Goal: Task Accomplishment & Management: Manage account settings

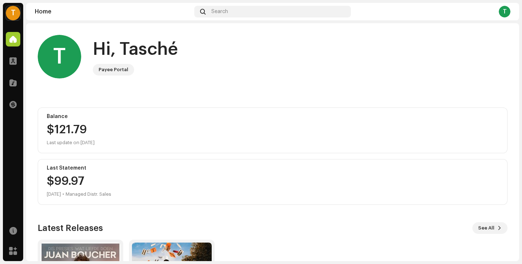
click at [15, 12] on div "T" at bounding box center [13, 13] width 15 height 15
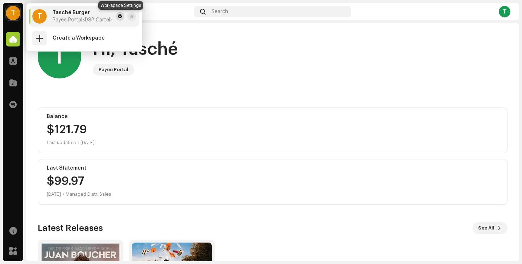
click at [122, 16] on span at bounding box center [120, 16] width 4 height 6
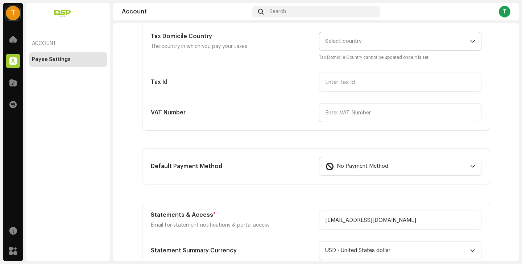
scroll to position [106, 0]
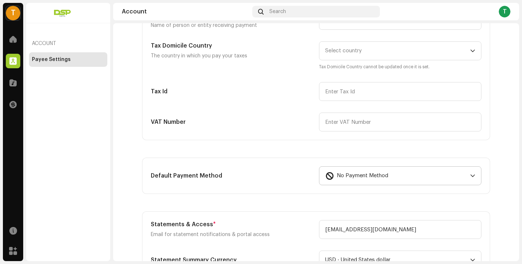
click at [473, 176] on icon "dropdown trigger" at bounding box center [472, 175] width 5 height 5
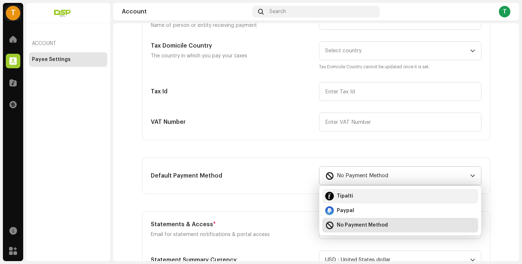
click at [371, 197] on div "Tipalti" at bounding box center [400, 195] width 150 height 9
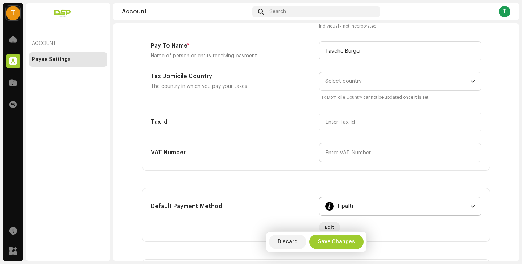
scroll to position [124, 0]
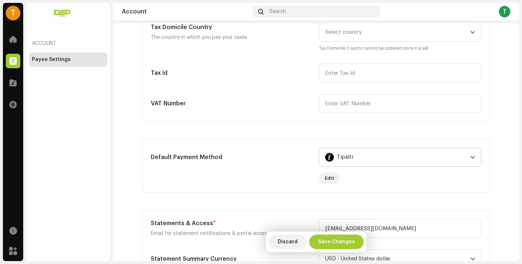
click at [396, 152] on div "Tipalti" at bounding box center [396, 157] width 142 height 18
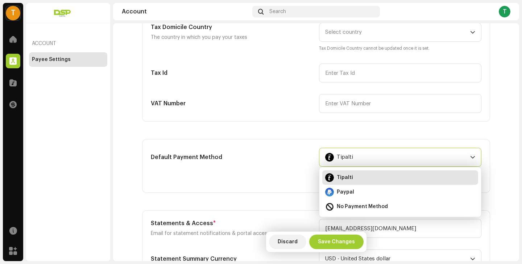
click at [257, 169] on re-m-form-label "Default Payment Method" at bounding box center [232, 166] width 162 height 36
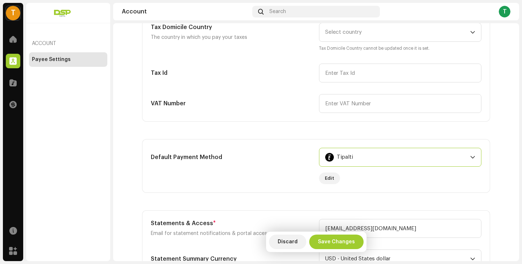
click at [393, 153] on div "Tipalti" at bounding box center [396, 157] width 142 height 18
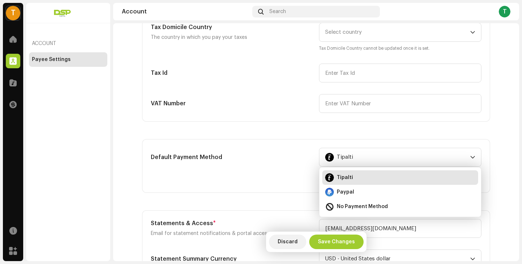
click at [295, 171] on re-m-form-label "Default Payment Method" at bounding box center [232, 166] width 162 height 36
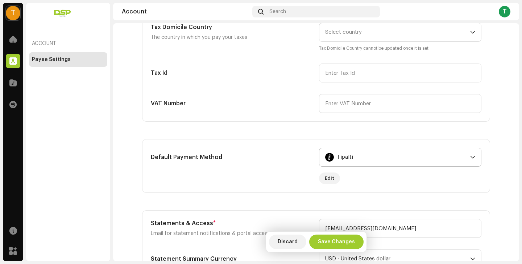
click at [373, 155] on div "Tipalti" at bounding box center [396, 157] width 142 height 18
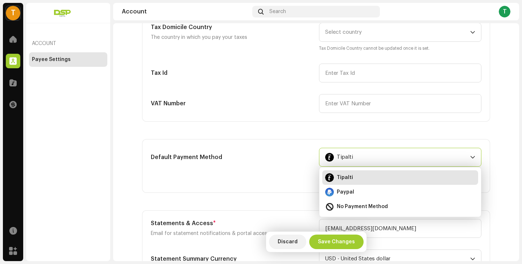
click at [277, 174] on re-m-form-label "Default Payment Method" at bounding box center [232, 166] width 162 height 36
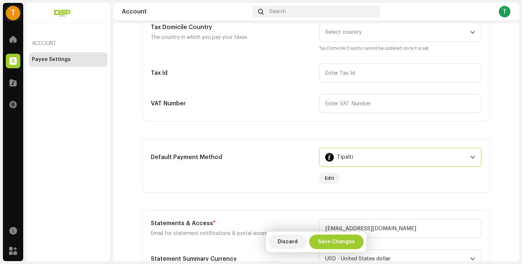
click at [372, 158] on div "Tipalti" at bounding box center [396, 157] width 142 height 18
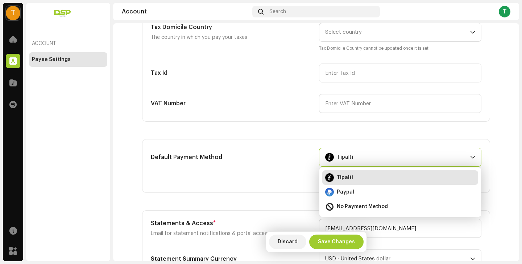
click at [272, 165] on div "Default Payment Method" at bounding box center [232, 157] width 162 height 19
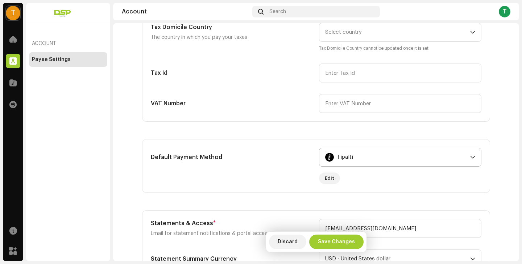
click at [367, 156] on div "Tipalti" at bounding box center [396, 157] width 142 height 18
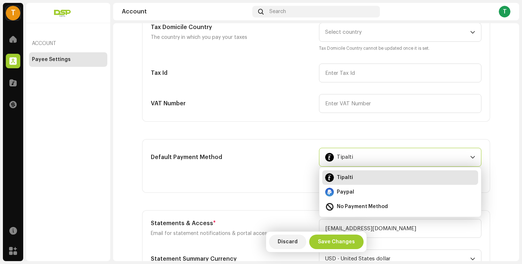
click at [269, 167] on re-m-form-label "Default Payment Method" at bounding box center [232, 166] width 162 height 36
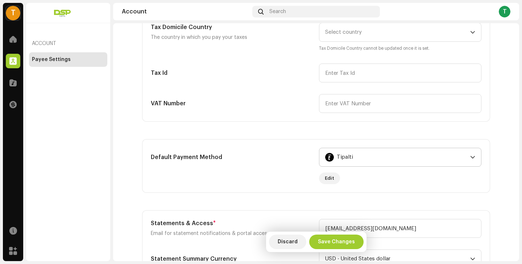
click at [367, 156] on div "Tipalti" at bounding box center [396, 157] width 142 height 18
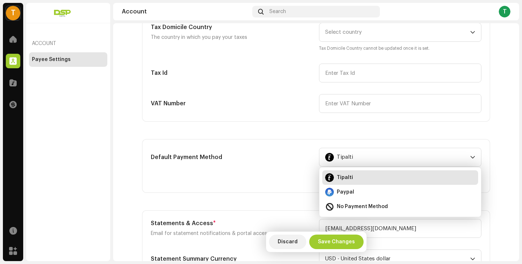
click at [248, 163] on div "Default Payment Method" at bounding box center [232, 157] width 162 height 19
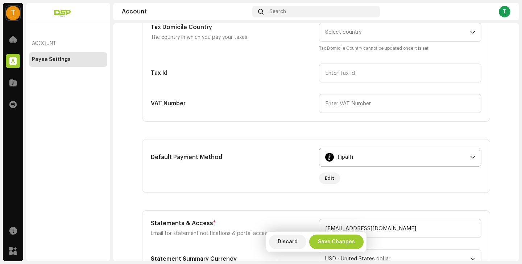
click at [363, 156] on div "Tipalti" at bounding box center [396, 157] width 142 height 18
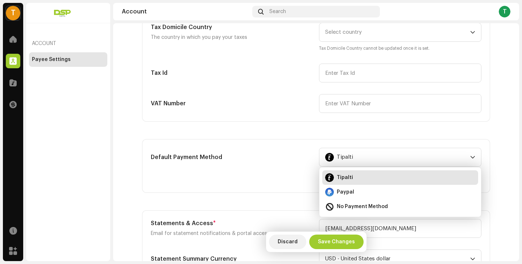
click at [262, 161] on h5 "Default Payment Method" at bounding box center [232, 157] width 162 height 9
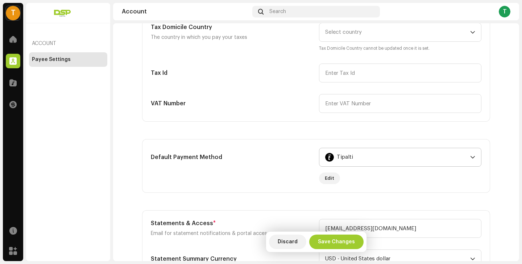
click at [354, 156] on div "Tipalti" at bounding box center [396, 157] width 142 height 18
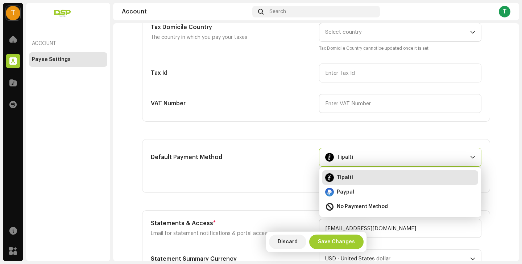
click at [288, 163] on div "Default Payment Method" at bounding box center [232, 157] width 162 height 19
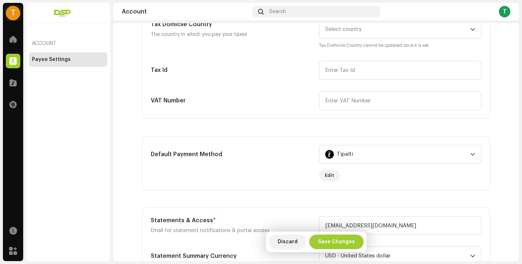
scroll to position [140, 0]
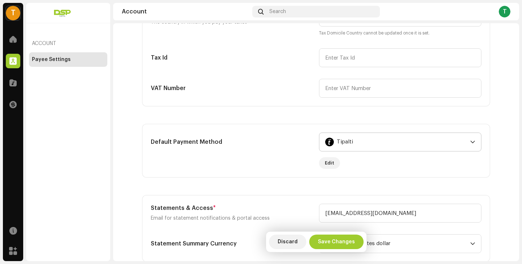
click at [356, 140] on div "Tipalti" at bounding box center [396, 142] width 142 height 18
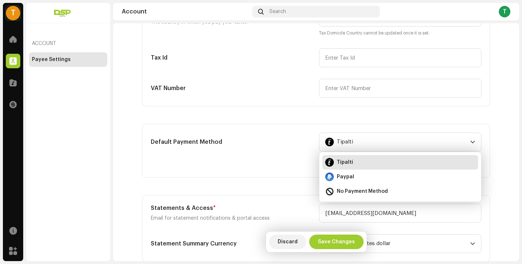
click at [277, 144] on h5 "Default Payment Method" at bounding box center [232, 141] width 162 height 9
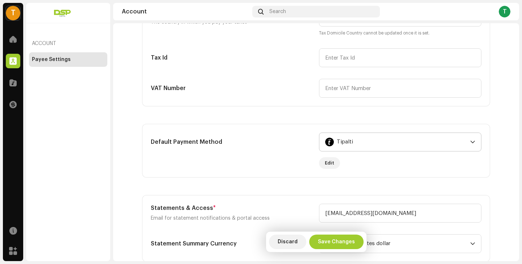
click at [353, 138] on div "Tipalti" at bounding box center [396, 142] width 142 height 18
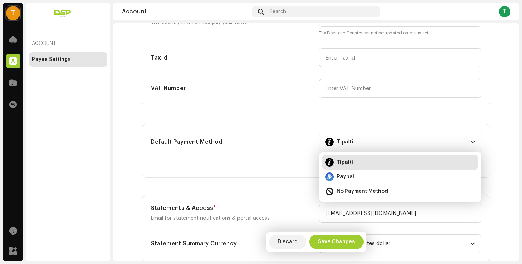
click at [294, 145] on h5 "Default Payment Method" at bounding box center [232, 141] width 162 height 9
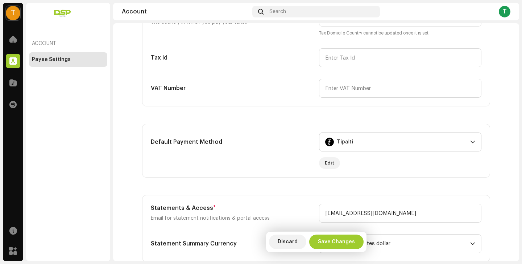
click at [337, 145] on span "Tipalti" at bounding box center [345, 142] width 16 height 18
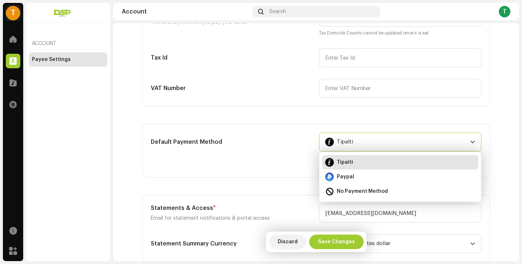
click at [293, 155] on re-m-form-label "Default Payment Method" at bounding box center [232, 150] width 162 height 36
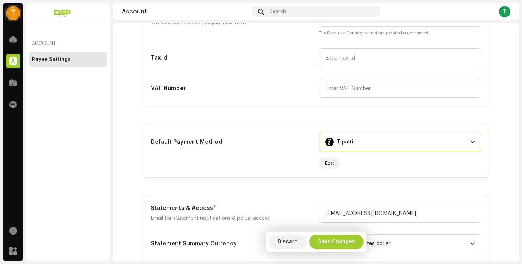
click at [350, 143] on div "Tipalti" at bounding box center [396, 142] width 142 height 18
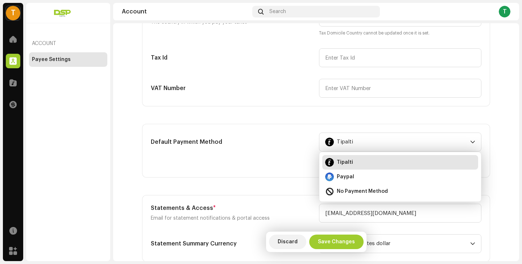
click at [274, 140] on h5 "Default Payment Method" at bounding box center [232, 141] width 162 height 9
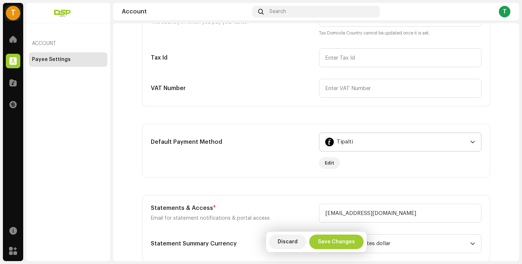
click at [319, 142] on p-select "Tipalti" at bounding box center [400, 141] width 162 height 19
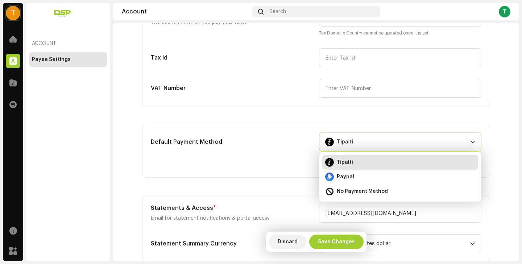
click at [296, 142] on h5 "Default Payment Method" at bounding box center [232, 141] width 162 height 9
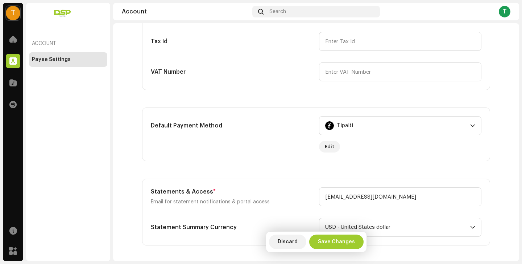
scroll to position [174, 0]
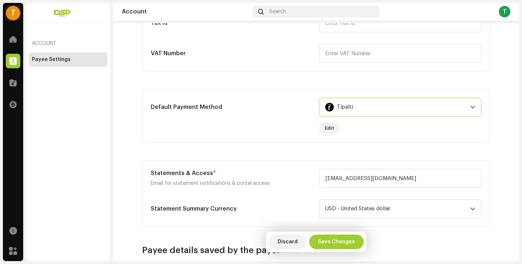
click at [355, 105] on div "Tipalti" at bounding box center [396, 107] width 142 height 18
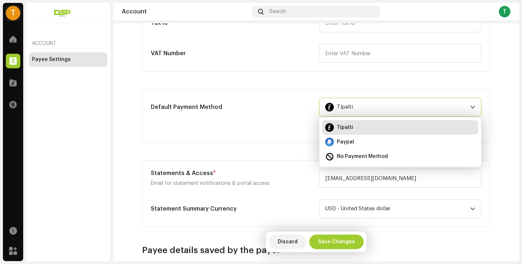
click at [280, 128] on re-m-form-label "Default Payment Method" at bounding box center [232, 116] width 162 height 36
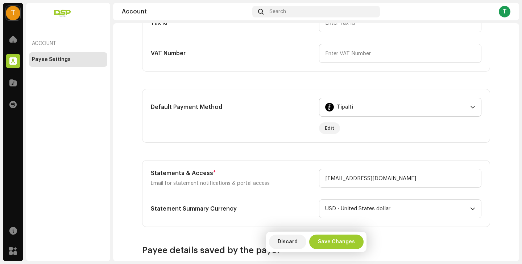
click at [390, 99] on div "Tipalti" at bounding box center [396, 107] width 142 height 18
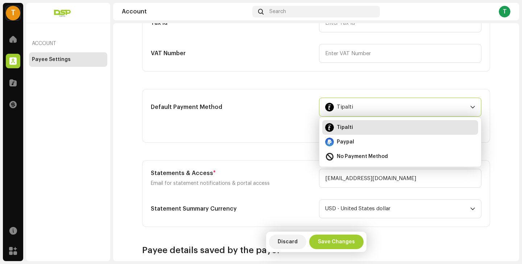
click at [278, 123] on re-m-form-label "Default Payment Method" at bounding box center [232, 116] width 162 height 36
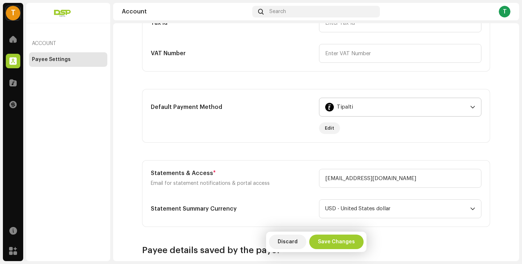
click at [354, 106] on div "Tipalti" at bounding box center [396, 107] width 142 height 18
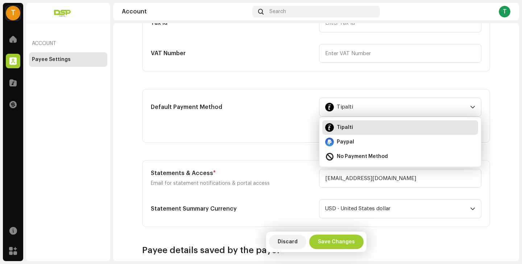
click at [298, 118] on re-m-form-label "Default Payment Method" at bounding box center [232, 116] width 162 height 36
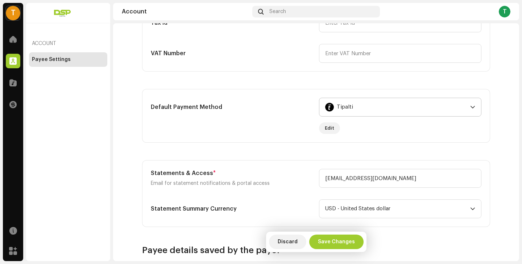
click at [379, 111] on div "Tipalti" at bounding box center [396, 107] width 142 height 18
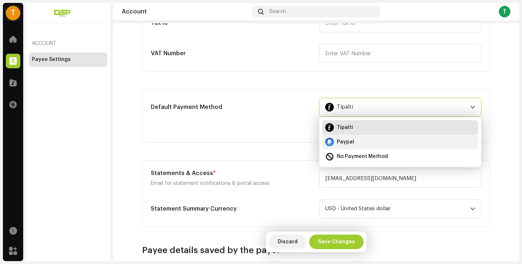
click at [363, 145] on div "Paypal" at bounding box center [400, 141] width 150 height 9
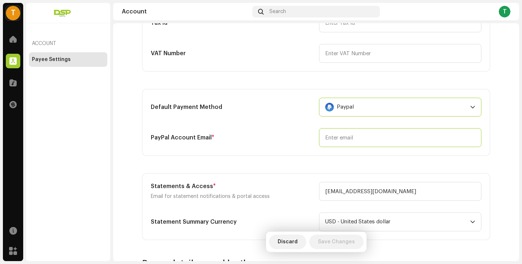
click at [361, 138] on input "email" at bounding box center [400, 137] width 162 height 19
type input "[EMAIL_ADDRESS][DOMAIN_NAME]"
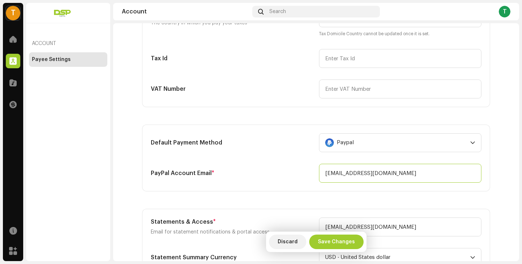
scroll to position [139, 0]
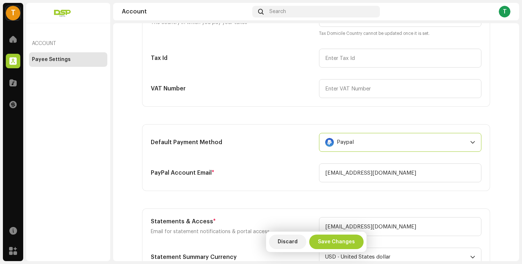
click at [365, 145] on div "Paypal" at bounding box center [396, 142] width 142 height 18
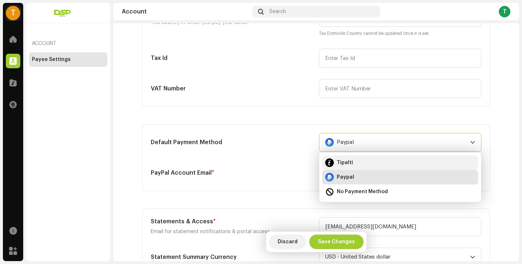
click at [352, 161] on div "Tipalti" at bounding box center [400, 162] width 150 height 9
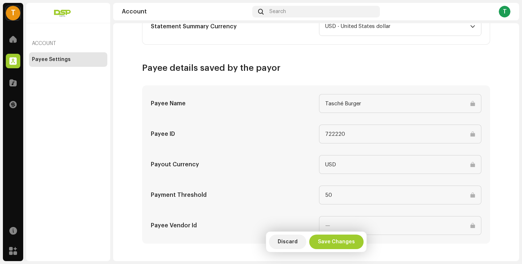
scroll to position [0, 0]
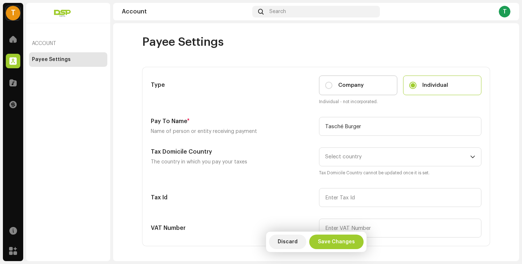
click at [332, 83] on div "Company" at bounding box center [344, 85] width 38 height 8
click at [332, 83] on input "Company" at bounding box center [328, 85] width 7 height 7
radio input "true"
click at [417, 82] on div "Individual" at bounding box center [428, 85] width 39 height 8
click at [417, 82] on input "Individual" at bounding box center [412, 85] width 7 height 7
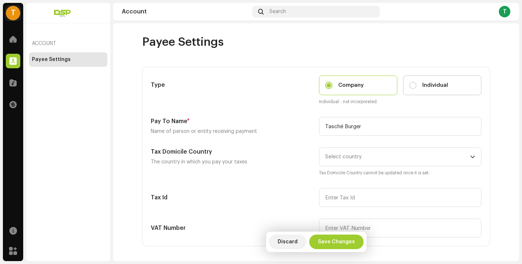
radio input "true"
click at [327, 83] on input "Company" at bounding box center [328, 85] width 7 height 7
radio input "true"
click at [409, 84] on input "Individual" at bounding box center [412, 85] width 7 height 7
radio input "true"
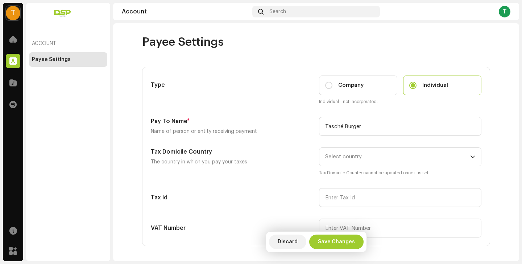
drag, startPoint x: 220, startPoint y: 42, endPoint x: 128, endPoint y: 42, distance: 91.4
click at [233, 41] on div "Payee Settings" at bounding box center [316, 42] width 348 height 15
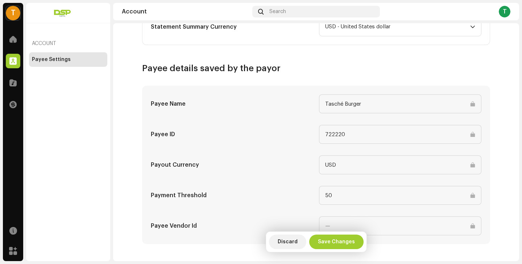
scroll to position [356, 0]
click at [422, 194] on input "50" at bounding box center [400, 194] width 162 height 19
click at [349, 243] on span "Save Changes" at bounding box center [336, 241] width 37 height 15
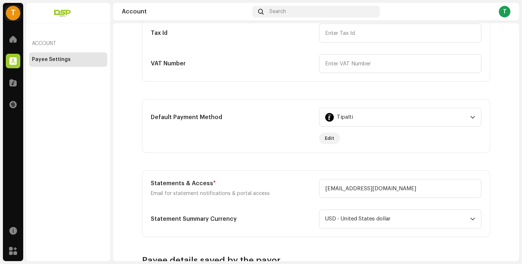
scroll to position [163, 0]
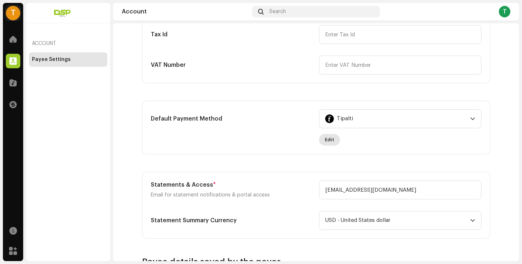
click at [330, 138] on span "Edit" at bounding box center [329, 139] width 9 height 15
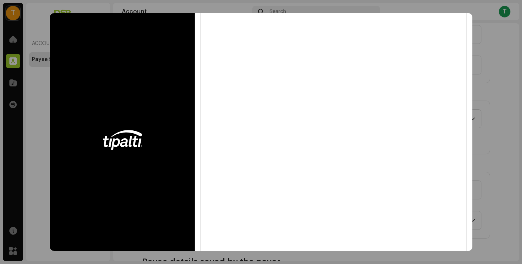
scroll to position [0, 0]
